Goal: Task Accomplishment & Management: Manage account settings

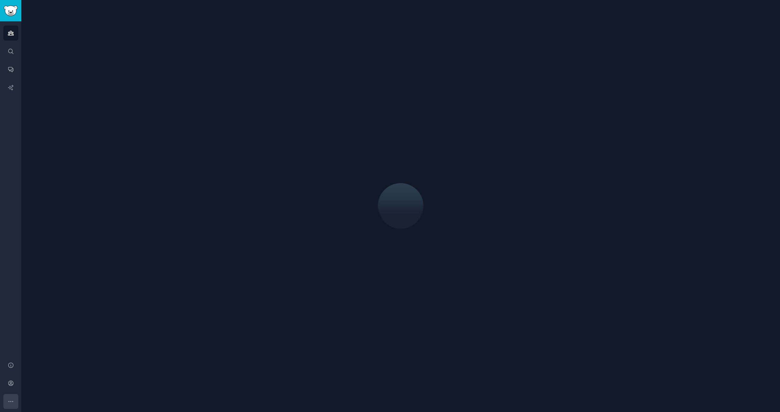
click at [14, 401] on button "More" at bounding box center [10, 401] width 15 height 15
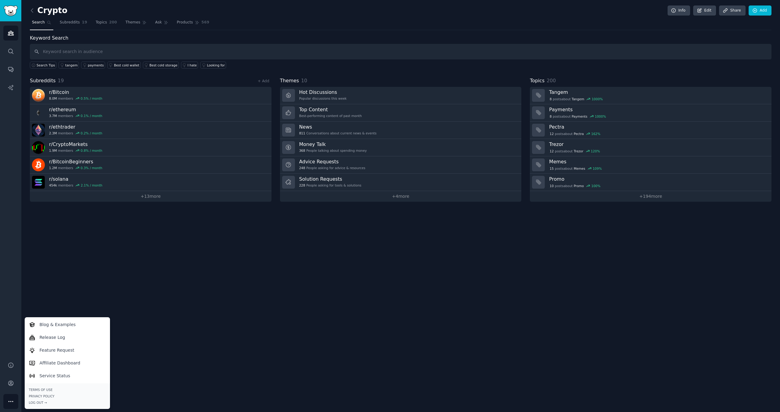
click at [106, 7] on div "Crypto Info Edit Share Add" at bounding box center [401, 11] width 742 height 12
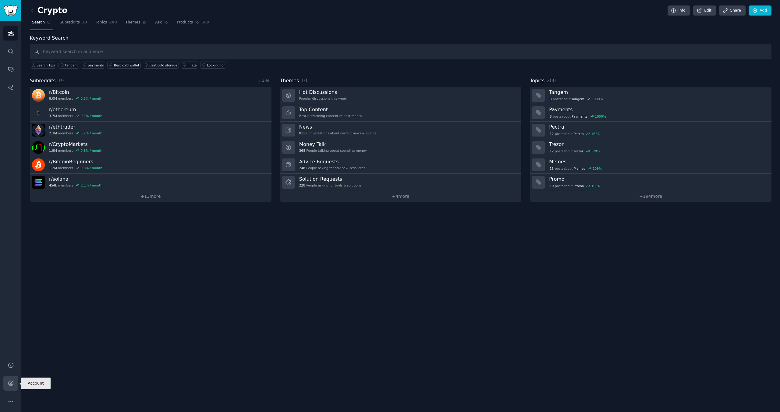
click at [10, 384] on icon "Sidebar" at bounding box center [11, 383] width 6 height 6
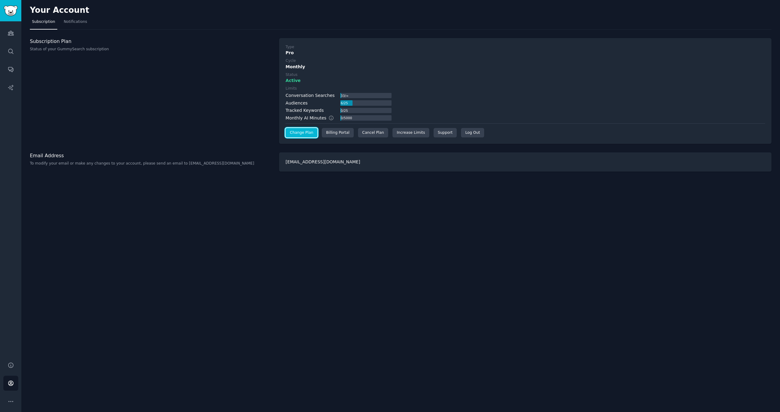
click at [296, 136] on link "Change Plan" at bounding box center [301, 133] width 32 height 10
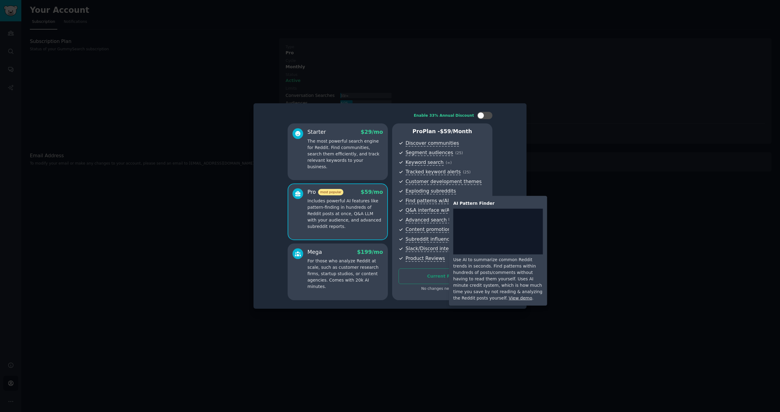
click at [445, 207] on div "AI Pattern Finder Use AI to summarize common Reddit trends in seconds. Find pat…" at bounding box center [496, 251] width 102 height 110
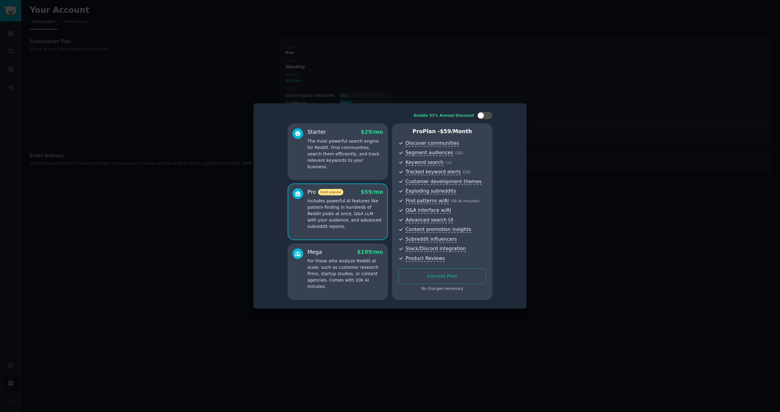
click at [583, 199] on div at bounding box center [390, 206] width 780 height 412
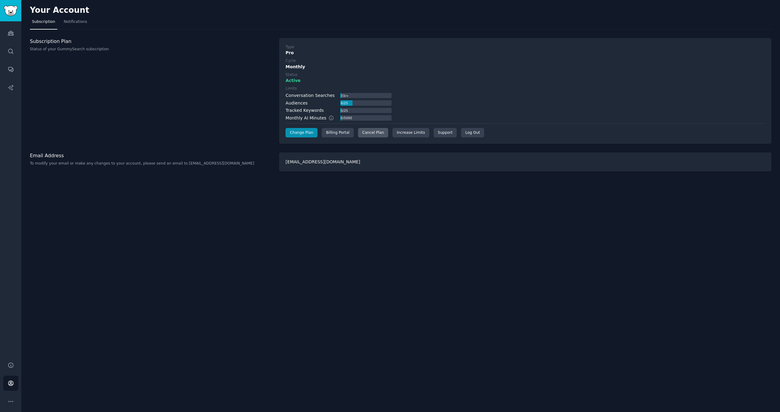
click at [377, 135] on div "Cancel Plan" at bounding box center [373, 133] width 30 height 10
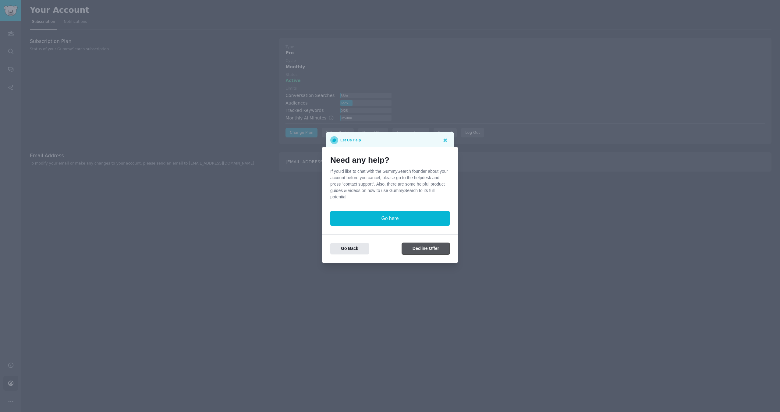
click at [428, 248] on button "Decline Offer" at bounding box center [426, 249] width 48 height 12
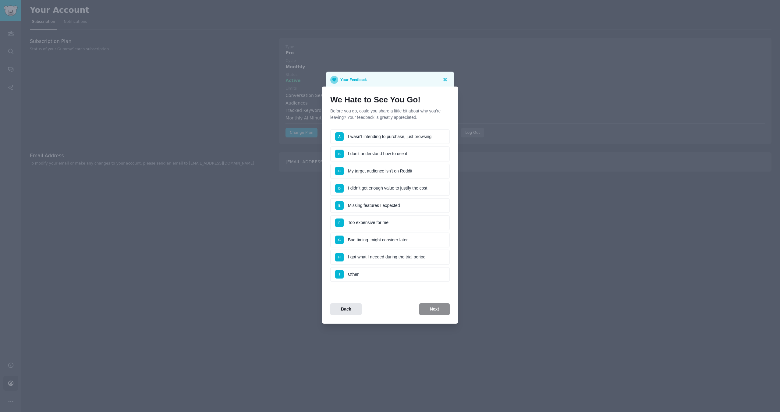
click at [428, 188] on li "D I didn't get enough value to justify the cost" at bounding box center [389, 188] width 119 height 15
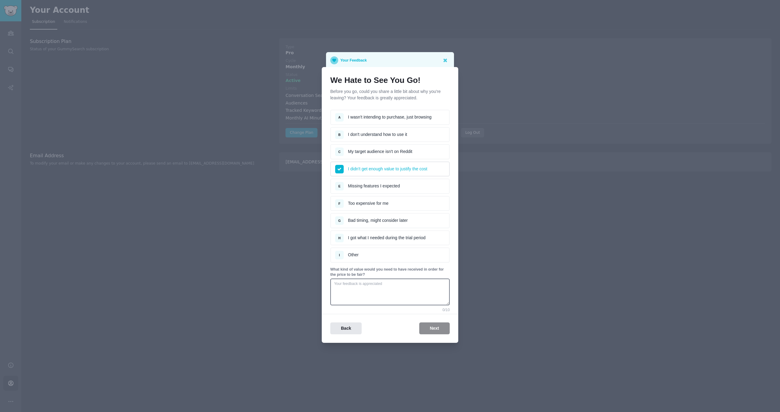
click at [438, 330] on div "Back Next" at bounding box center [390, 328] width 136 height 12
click at [388, 169] on li "I didn't get enough value to justify the cost" at bounding box center [389, 168] width 119 height 15
click at [395, 154] on li "C My target audience isn't on Reddit" at bounding box center [389, 151] width 119 height 15
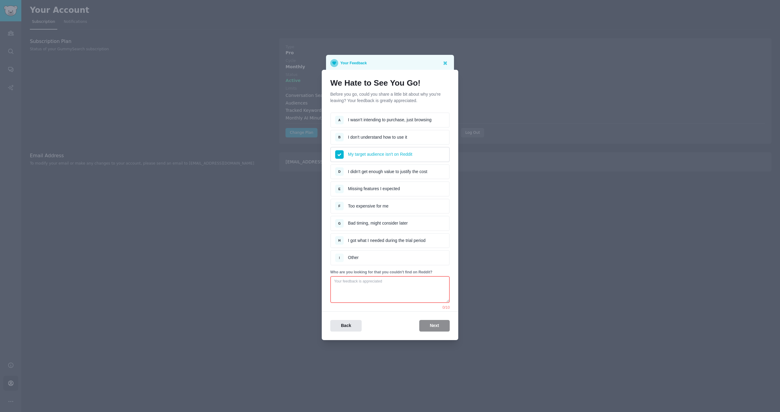
click at [343, 256] on span "I" at bounding box center [339, 257] width 9 height 9
click at [343, 242] on span "H" at bounding box center [339, 240] width 9 height 9
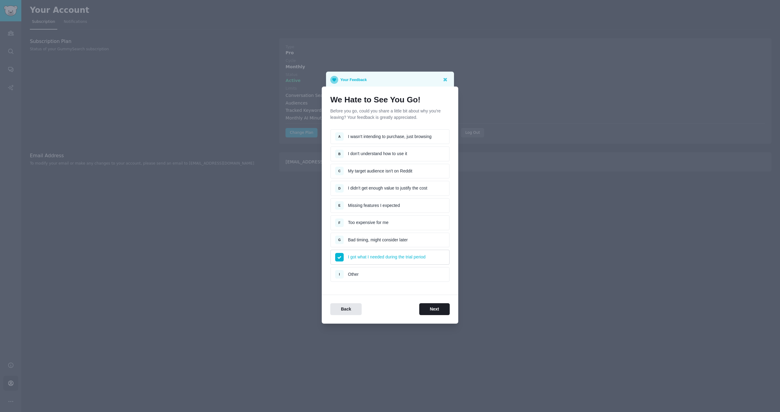
click at [411, 242] on li "G Bad timing, might consider later" at bounding box center [389, 239] width 119 height 15
click at [394, 225] on li "F Too expensive for me" at bounding box center [389, 222] width 119 height 15
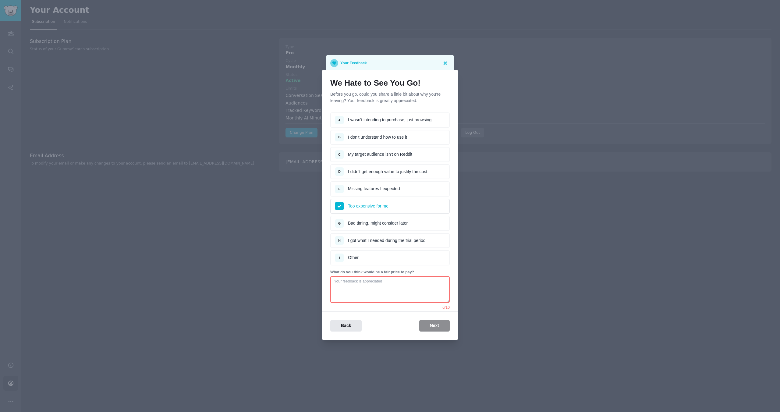
click at [418, 293] on textarea at bounding box center [389, 289] width 119 height 27
click at [405, 156] on li "C My target audience isn't on Reddit" at bounding box center [389, 154] width 119 height 15
click at [404, 283] on textarea at bounding box center [389, 289] width 119 height 27
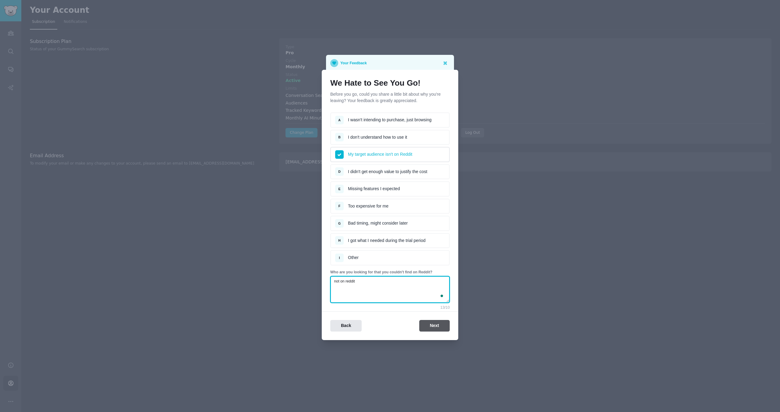
type textarea "not on reddit"
click at [431, 329] on button "Next" at bounding box center [434, 326] width 30 height 12
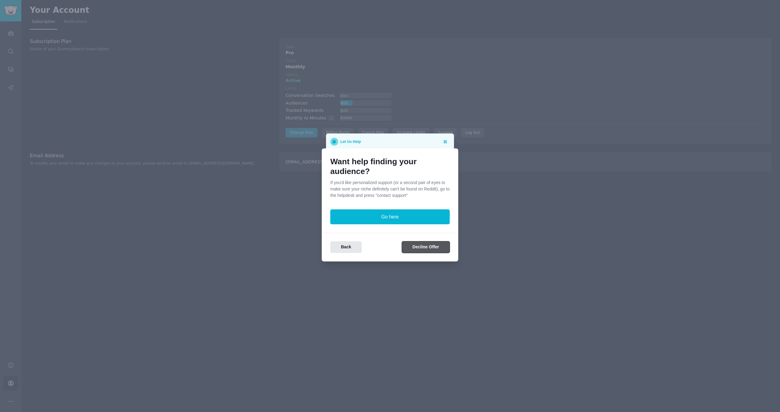
click at [424, 248] on button "Decline Offer" at bounding box center [426, 247] width 48 height 12
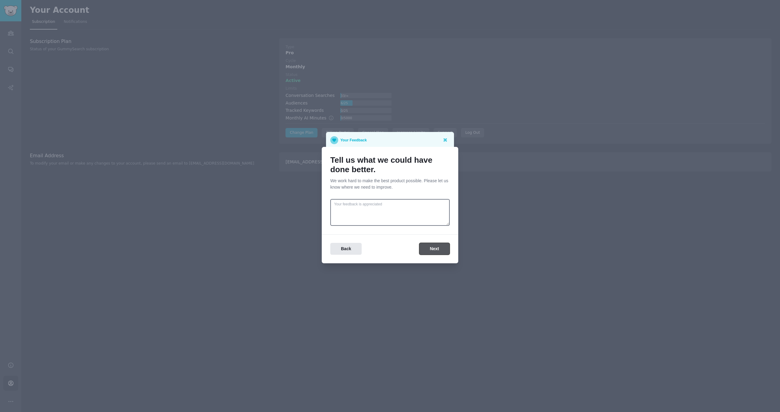
click at [432, 248] on button "Next" at bounding box center [434, 249] width 30 height 12
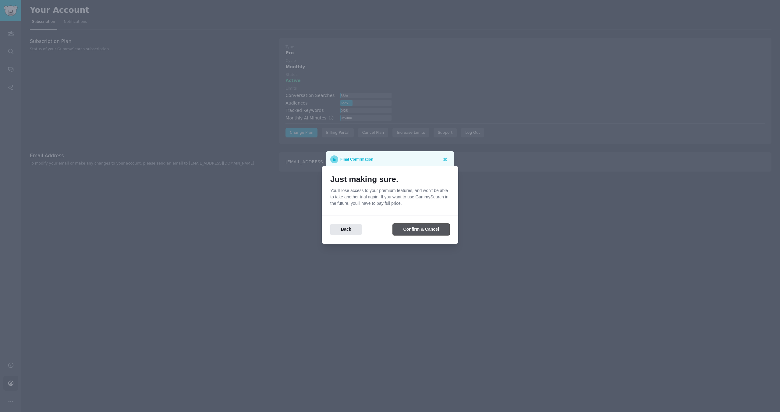
click at [430, 229] on button "Confirm & Cancel" at bounding box center [421, 230] width 57 height 12
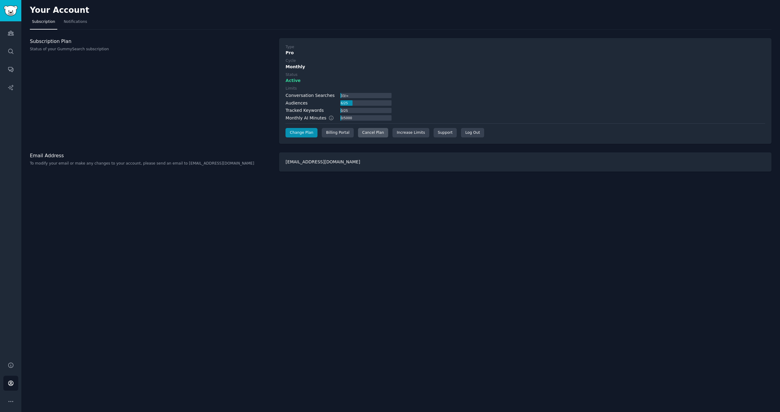
click at [375, 134] on div "Cancel Plan" at bounding box center [373, 133] width 30 height 10
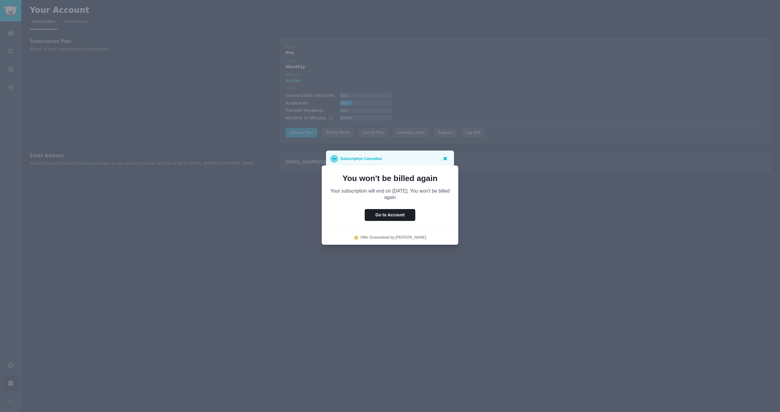
click at [445, 158] on icon at bounding box center [445, 159] width 4 height 4
